Goal: Use online tool/utility: Utilize a website feature to perform a specific function

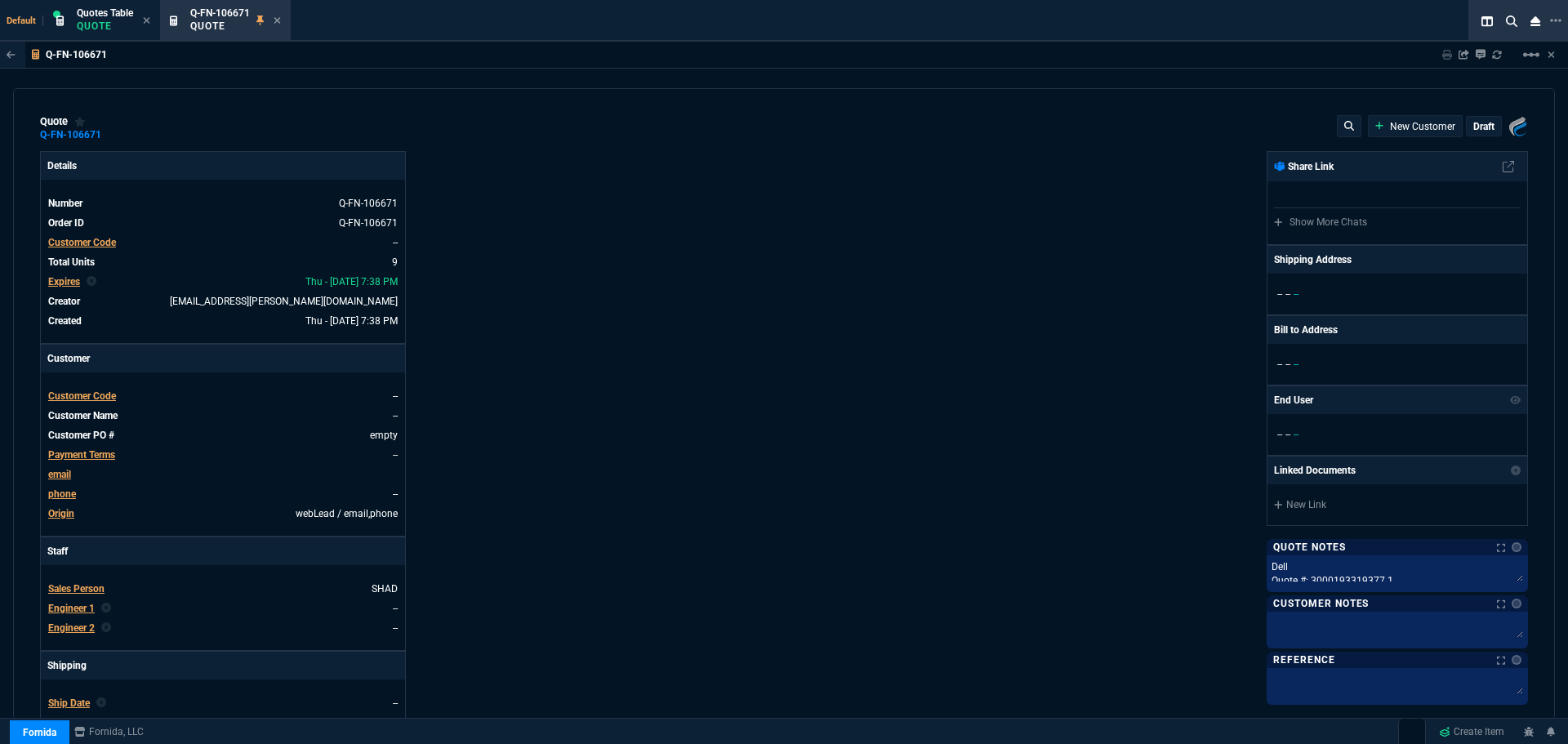
select select "4: SHAD"
type input "15"
type input "21"
type input "13"
type input "208"
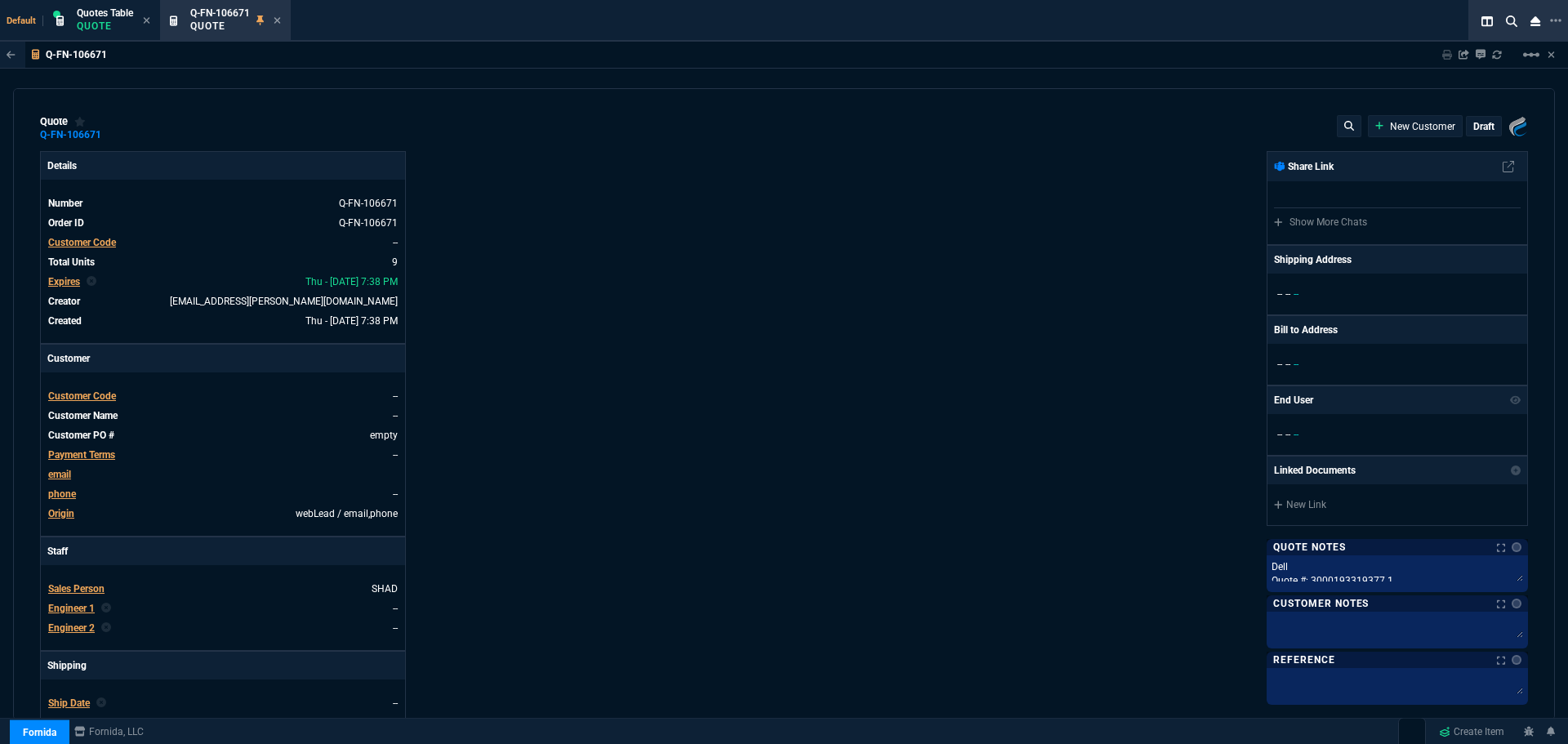
type input "15"
type input "21"
type input "13"
type input "208"
type input "15"
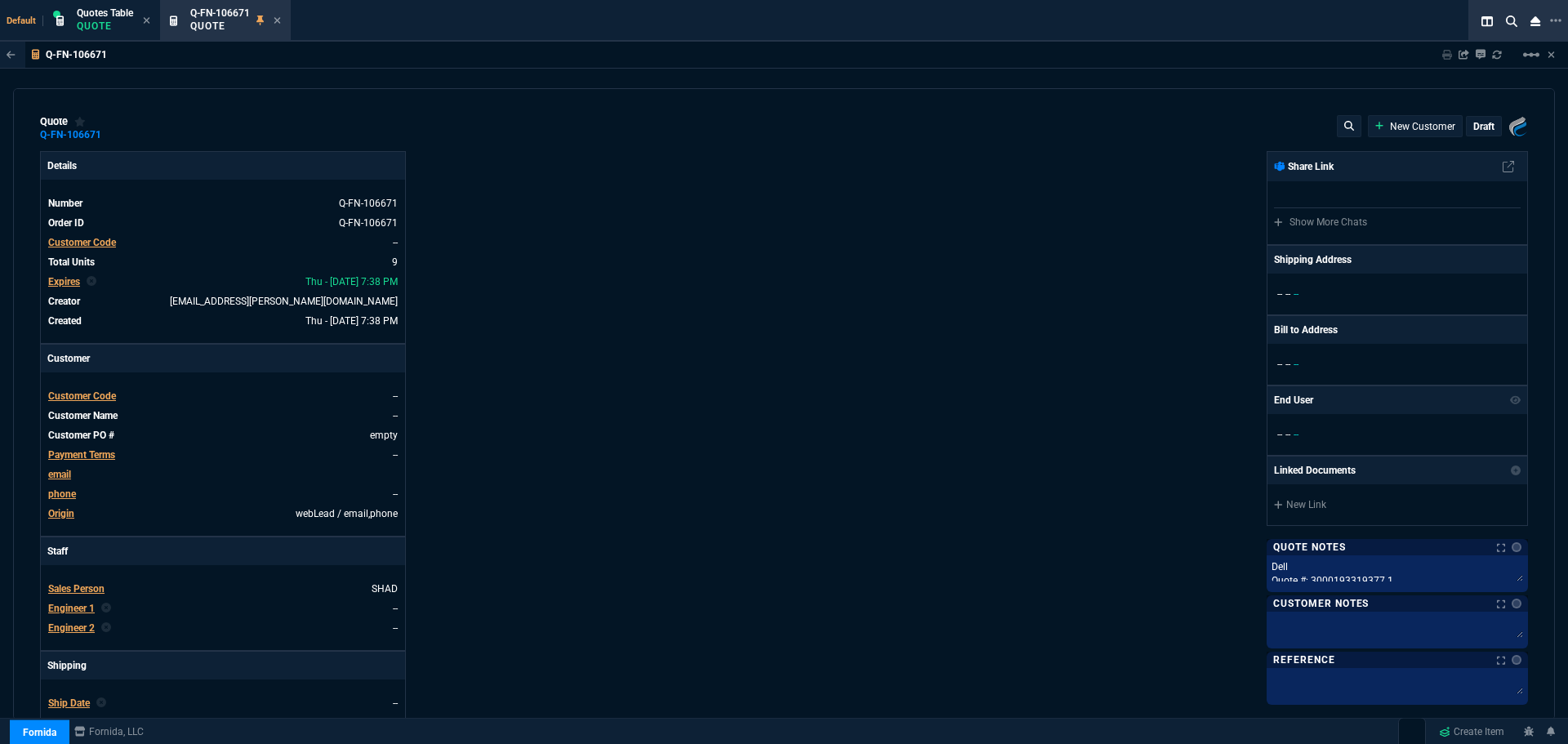
type input "21"
type input "13"
type input "208"
type input "50"
type input "448"
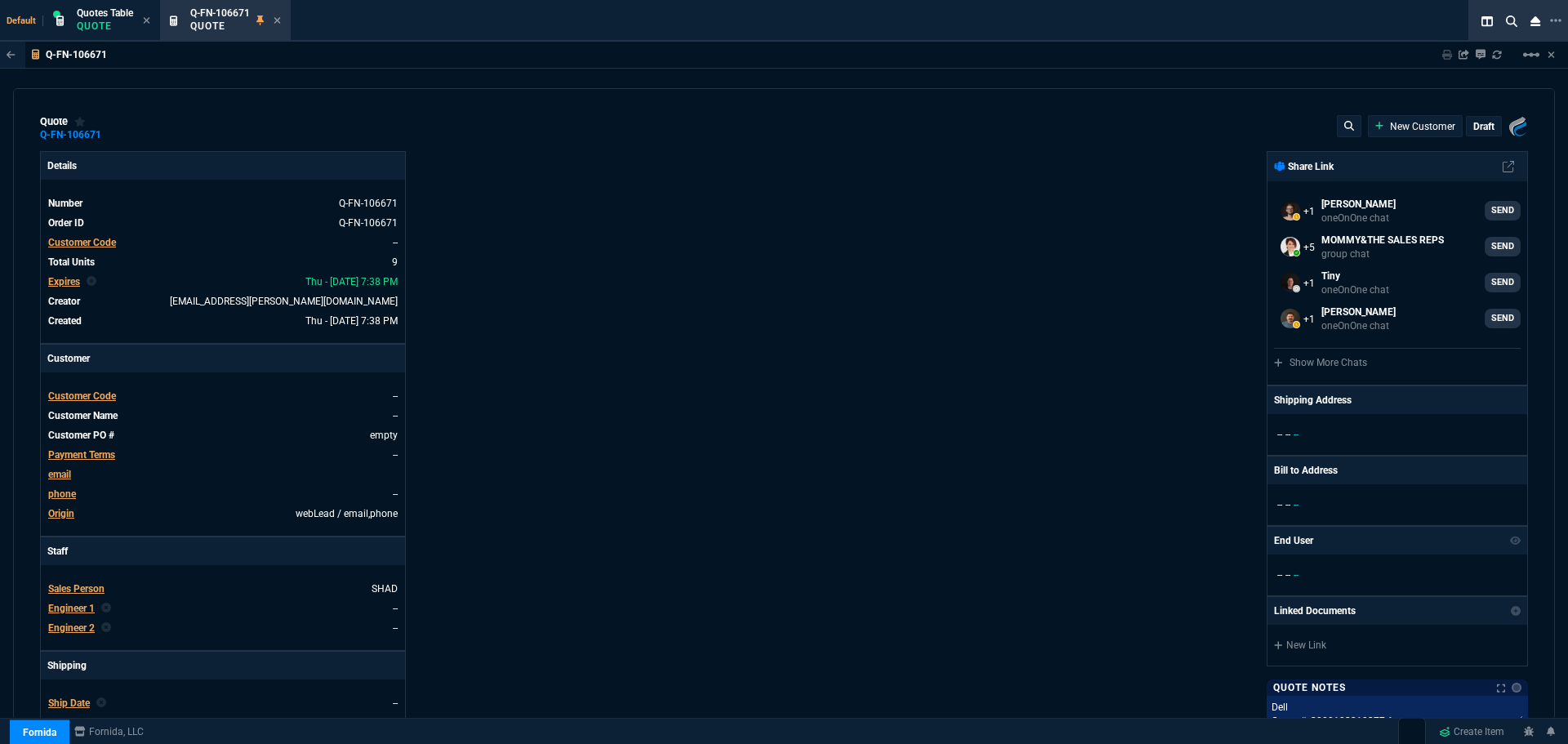
drag, startPoint x: 281, startPoint y: 20, endPoint x: 270, endPoint y: 20, distance: 11.0
click at [281, 20] on icon at bounding box center [277, 20] width 7 height 10
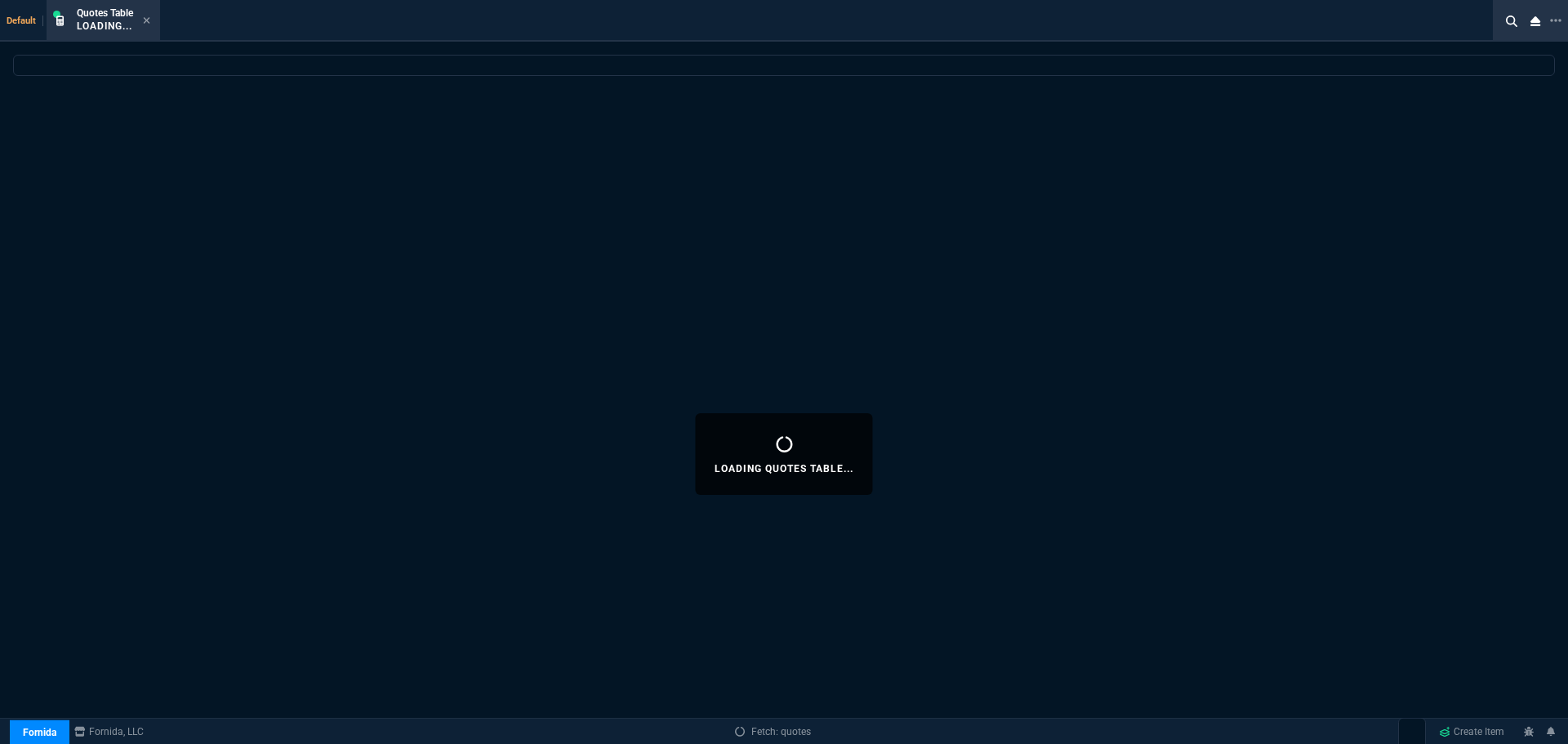
click at [147, 20] on icon at bounding box center [146, 20] width 7 height 10
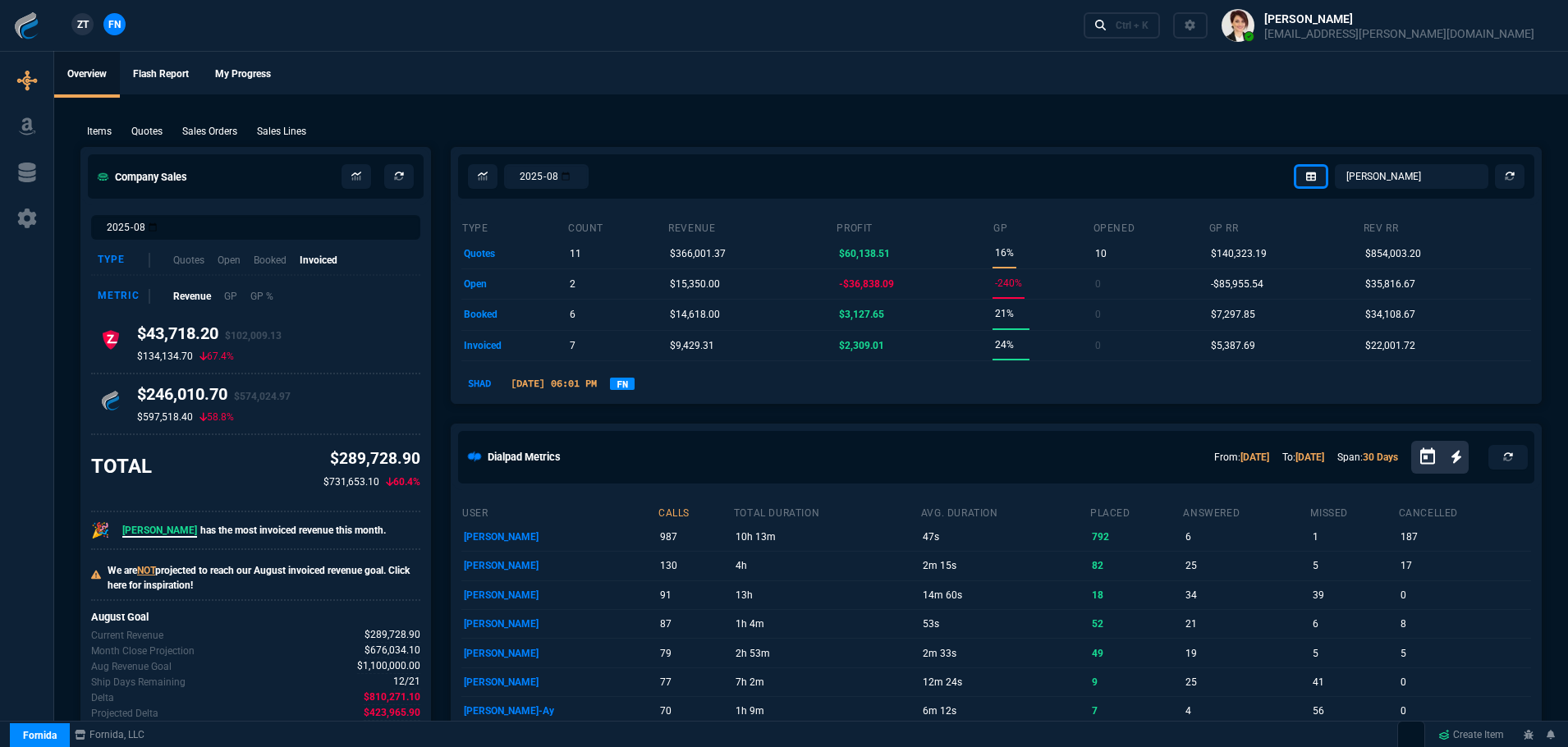
click at [634, 382] on link "FN" at bounding box center [622, 384] width 25 height 12
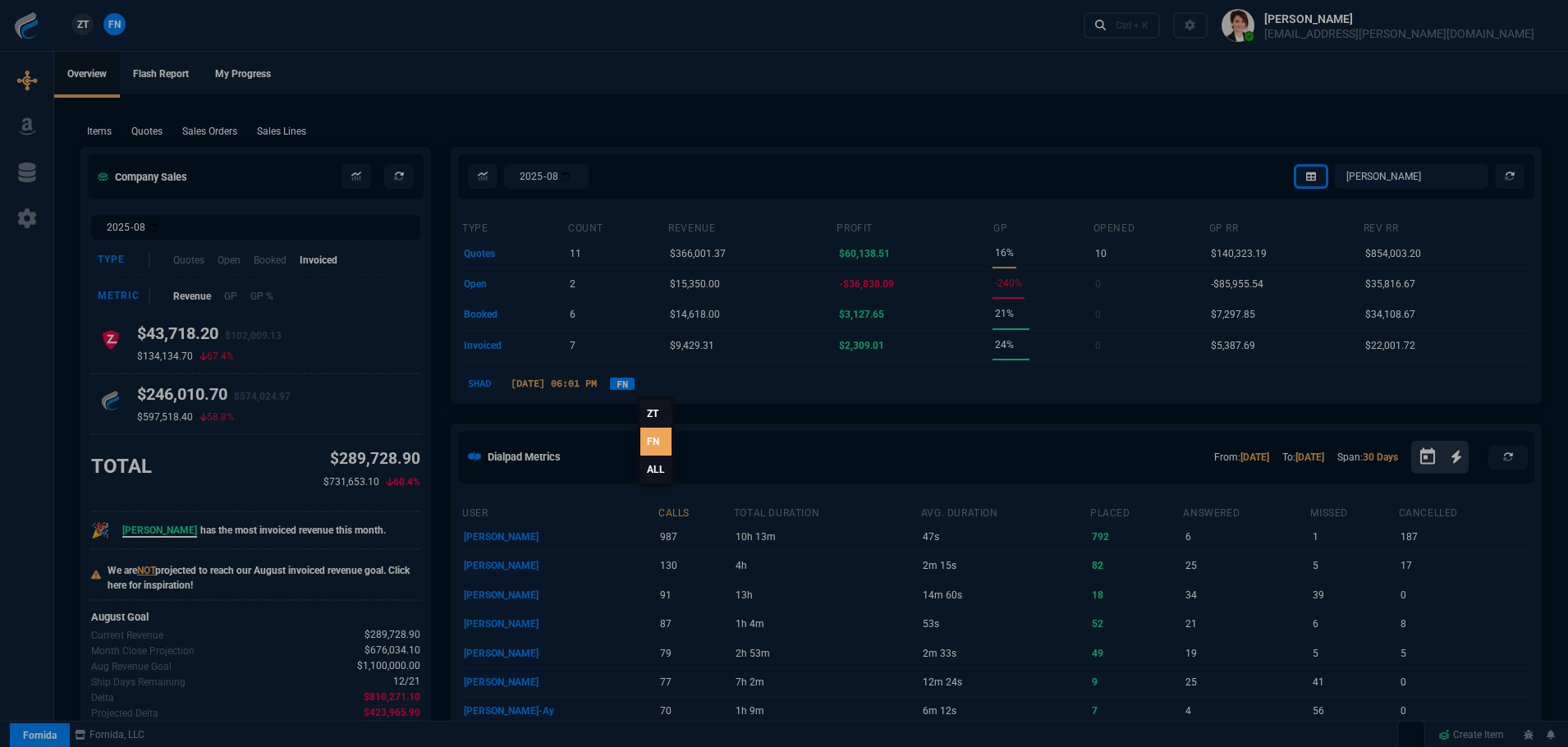
click at [653, 465] on link "ALL" at bounding box center [655, 469] width 31 height 28
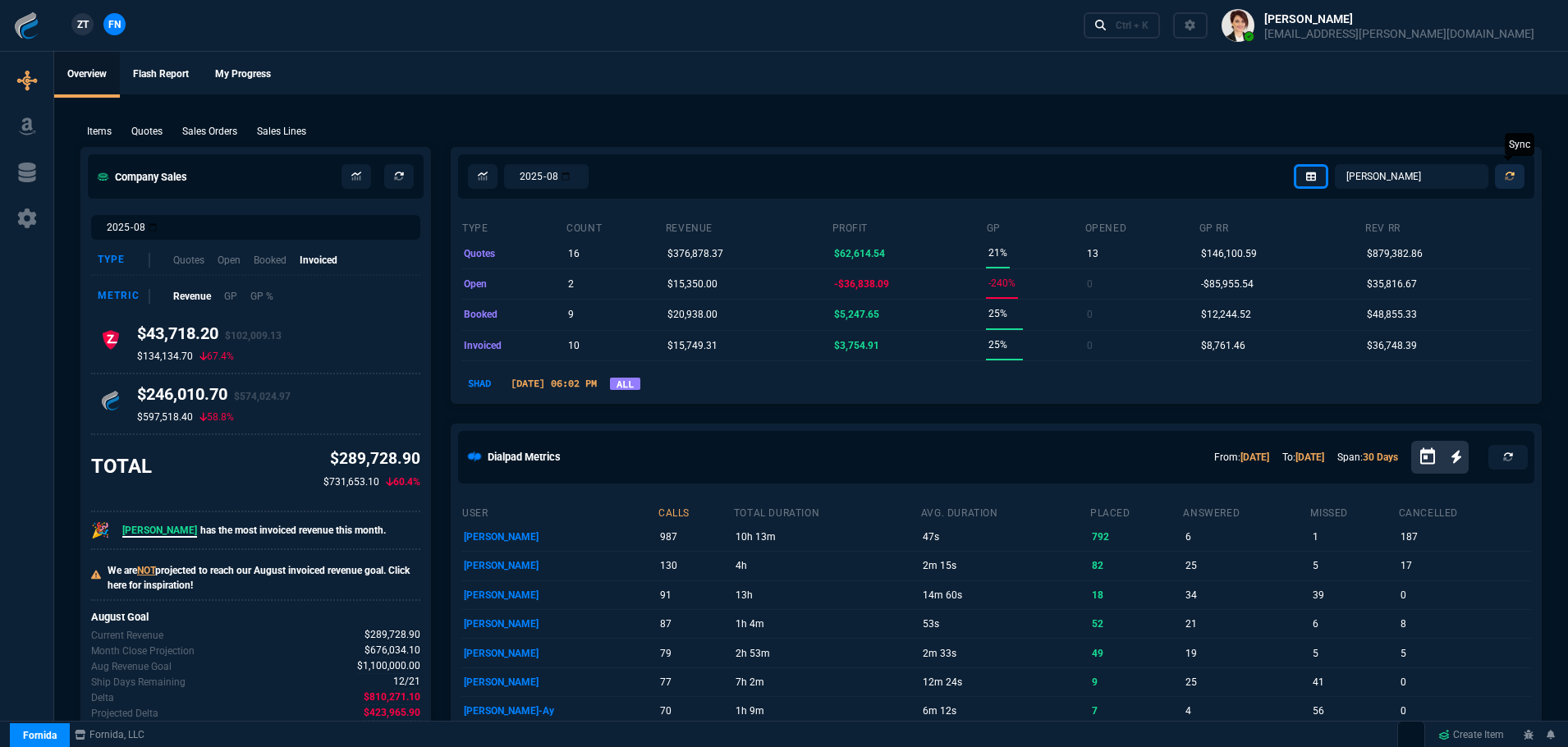
click at [1512, 176] on icon at bounding box center [1509, 176] width 10 height 10
click at [1402, 182] on select "[PERSON_NAME] Over [PERSON_NAME] [PERSON_NAME] Seti [PERSON_NAME] Wafek [PERSON…" at bounding box center [1411, 176] width 153 height 25
select select "12: [PERSON_NAME]"
click at [1335, 164] on select "[PERSON_NAME] Over [PERSON_NAME] [PERSON_NAME] Seti [PERSON_NAME] Wafek [PERSON…" at bounding box center [1411, 176] width 153 height 25
